Goal: Contribute content: Add original content to the website for others to see

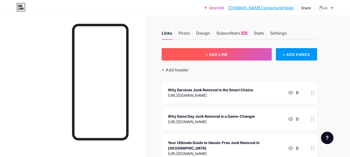
click at [197, 56] on button "+ ADD LINK" at bounding box center [217, 54] width 110 height 12
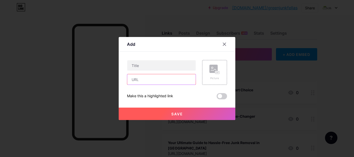
click at [137, 78] on input "text" at bounding box center [161, 79] width 68 height 10
paste input "[URL][DOMAIN_NAME]"
type input "[URL][DOMAIN_NAME]"
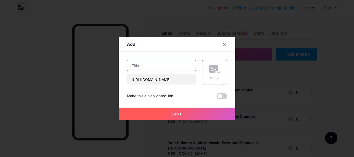
click at [138, 66] on input "text" at bounding box center [161, 65] width 68 height 10
paste input "Stress-Free Apartment Cleanout Services for a Fresh Start"
type input "Stress-Free Apartment Cleanout Services for a Fresh Start"
click at [164, 110] on button "Save" at bounding box center [177, 114] width 117 height 12
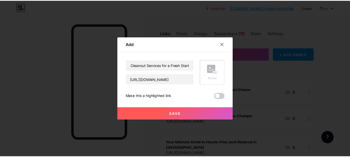
scroll to position [0, 0]
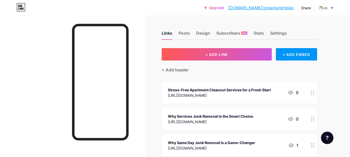
click at [189, 94] on div "[URL][DOMAIN_NAME]" at bounding box center [219, 95] width 103 height 5
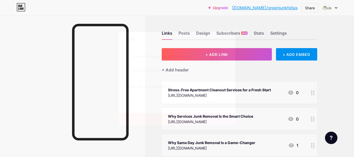
click at [224, 40] on icon at bounding box center [224, 39] width 4 height 4
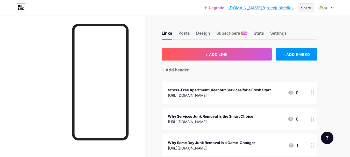
click at [300, 10] on div "Share" at bounding box center [306, 7] width 17 height 9
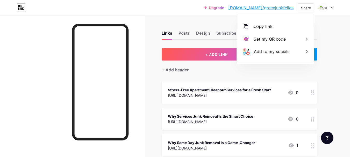
drag, startPoint x: 272, startPoint y: 28, endPoint x: 232, endPoint y: 19, distance: 41.1
click at [272, 28] on div "Copy link" at bounding box center [275, 26] width 77 height 12
